Goal: Check status: Check status

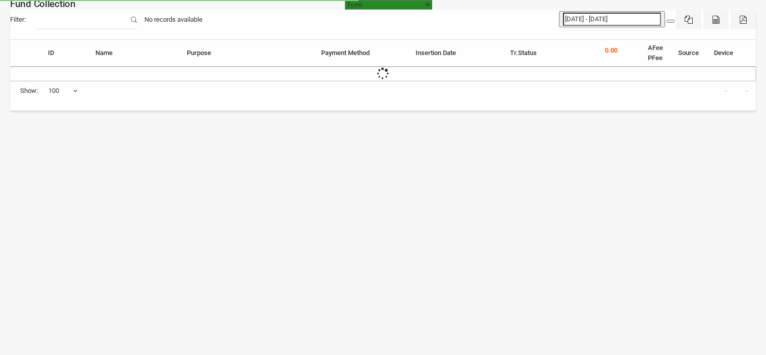
select select "[URL][DOMAIN_NAME]"
select select "100"
type input "[DATE] - [DATE]"
select select "[URL][DOMAIN_NAME]"
select select "100"
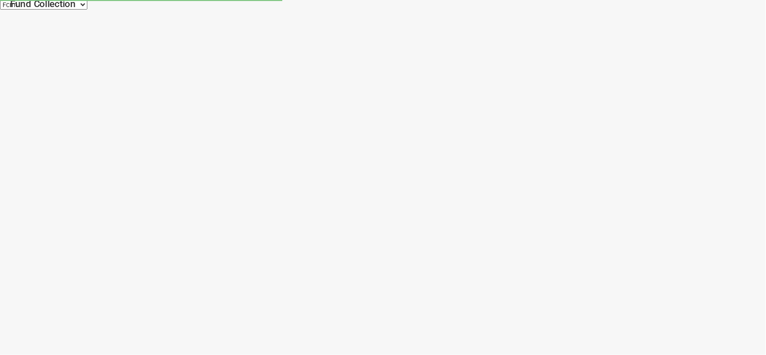
select select "[URL][DOMAIN_NAME]"
select select "100"
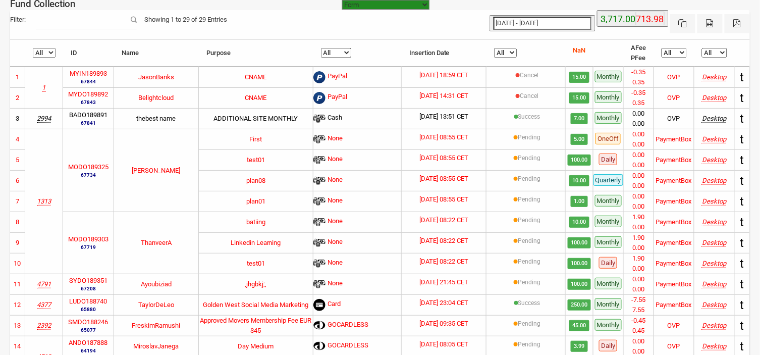
type input "[DATE]"
click at [521, 22] on input "[DATE] - [DATE]" at bounding box center [543, 23] width 98 height 13
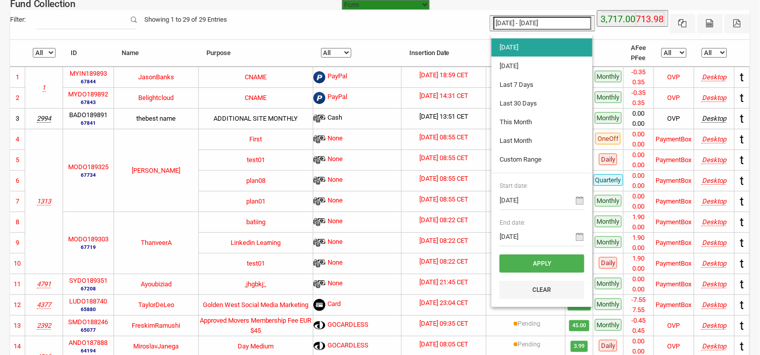
type input "[DATE]"
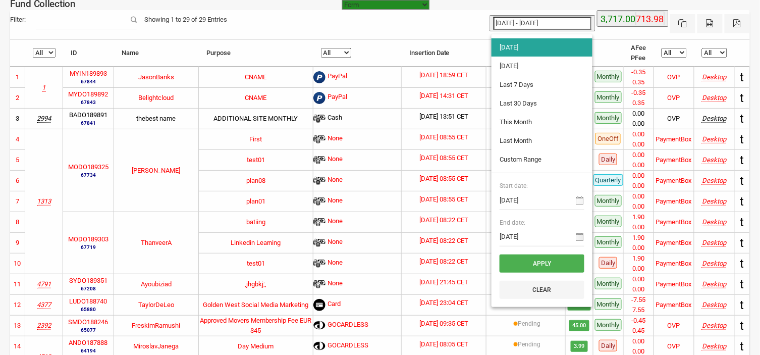
type input "[DATE]"
click at [517, 67] on li "[DATE]" at bounding box center [542, 66] width 101 height 18
type input "[DATE] - [DATE]"
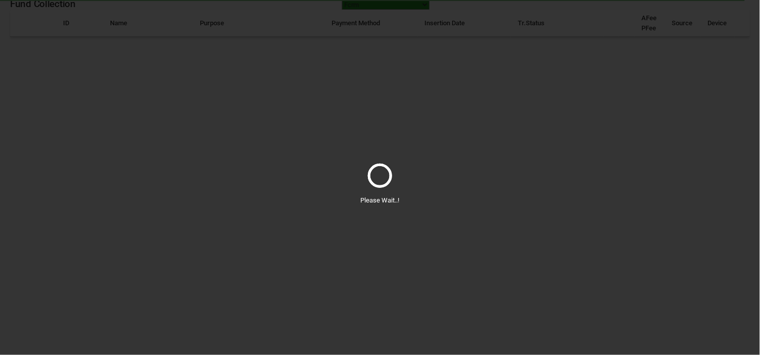
select select "100"
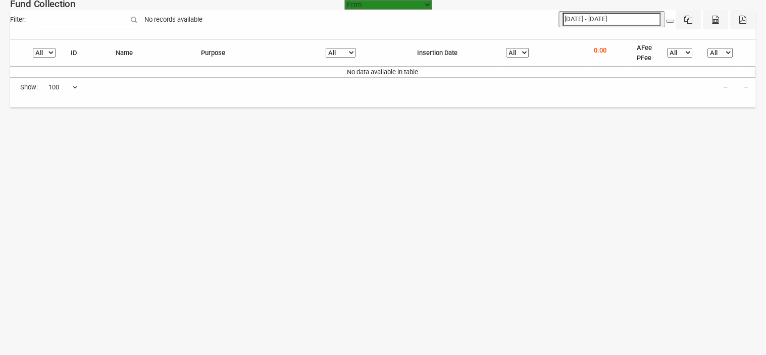
type input "[DATE]"
click at [603, 19] on input "[DATE] - [DATE]" at bounding box center [612, 19] width 98 height 13
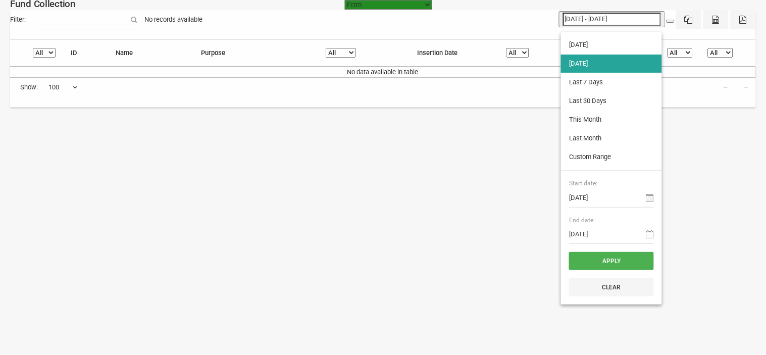
type input "[DATE]"
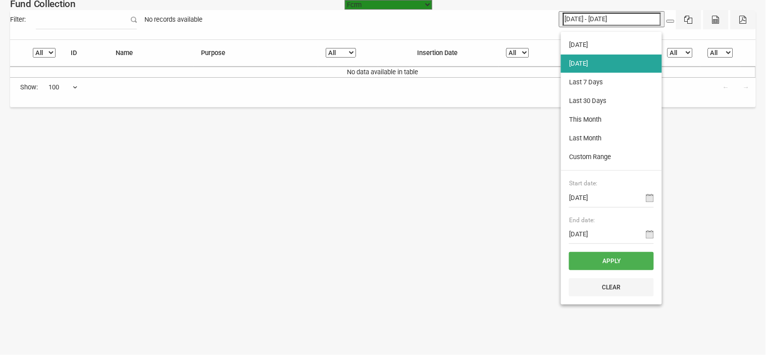
type input "[DATE]"
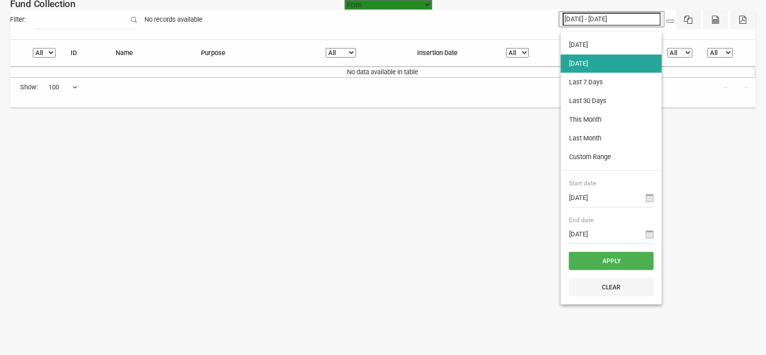
type input "[DATE]"
click at [588, 199] on input "[DATE]" at bounding box center [611, 197] width 85 height 19
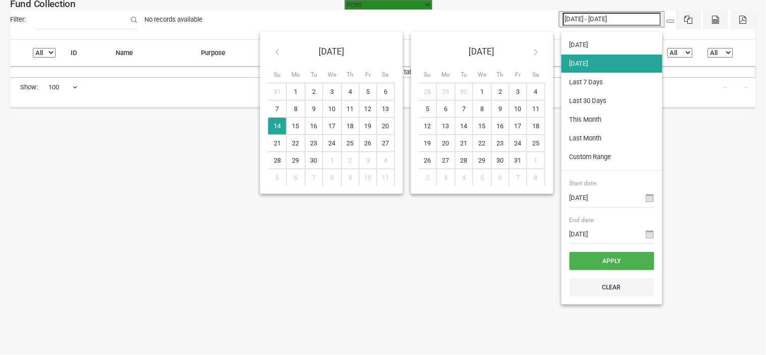
type input "[DATE]"
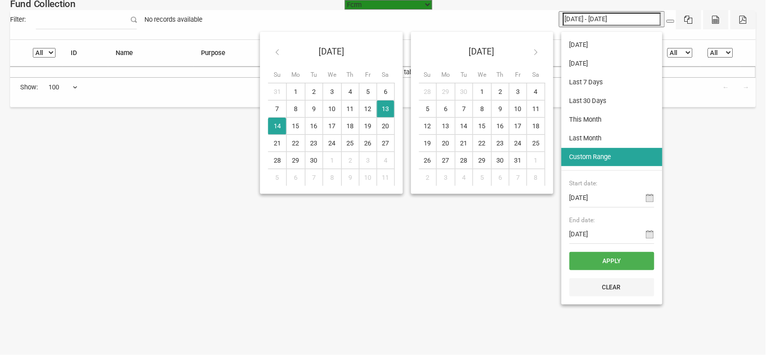
type input "[DATE]"
click at [600, 261] on button "Apply" at bounding box center [612, 261] width 85 height 18
type input "[DATE] - [DATE]"
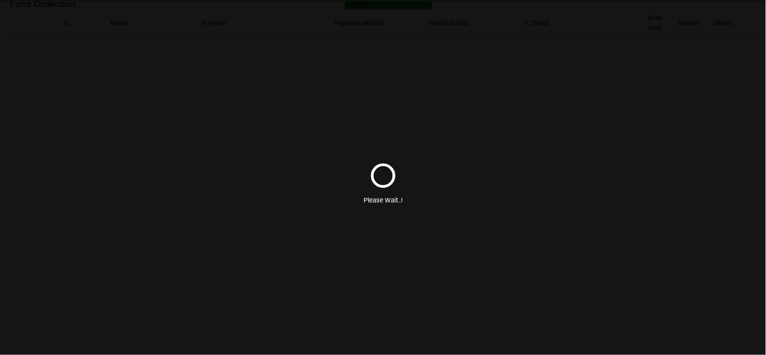
select select "100"
